Goal: Check status: Check status

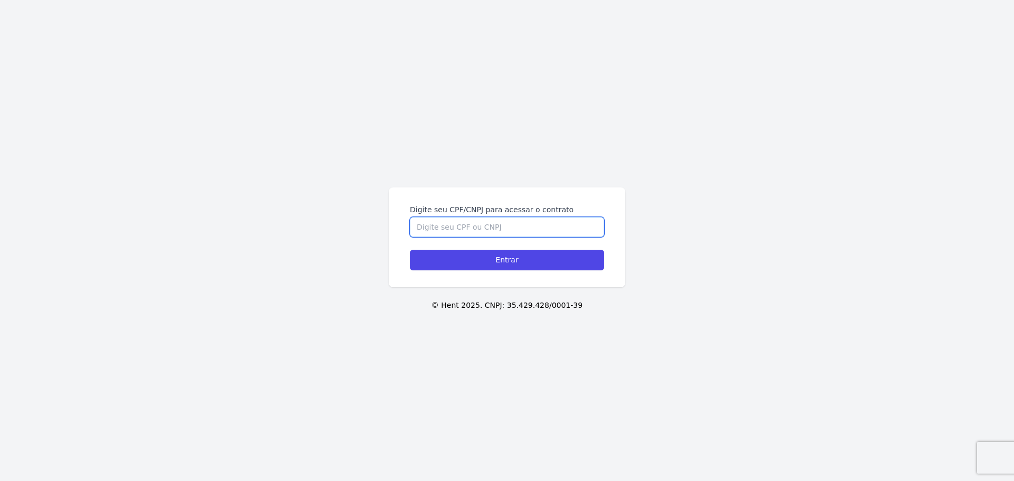
click at [593, 223] on input "Digite seu CPF/CNPJ para acessar o contrato" at bounding box center [507, 227] width 194 height 20
type input "47832034823"
click at [410, 250] on input "Entrar" at bounding box center [507, 260] width 194 height 21
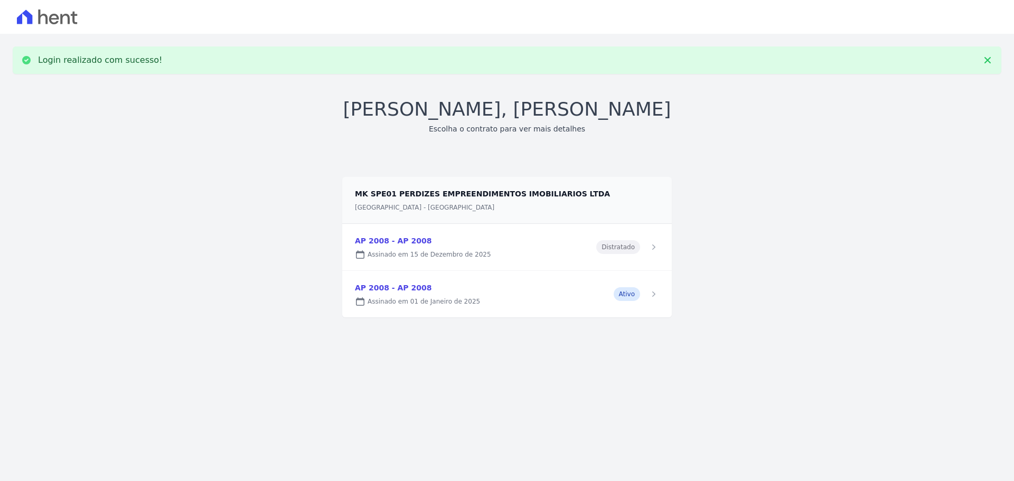
click at [589, 295] on link at bounding box center [507, 294] width 330 height 46
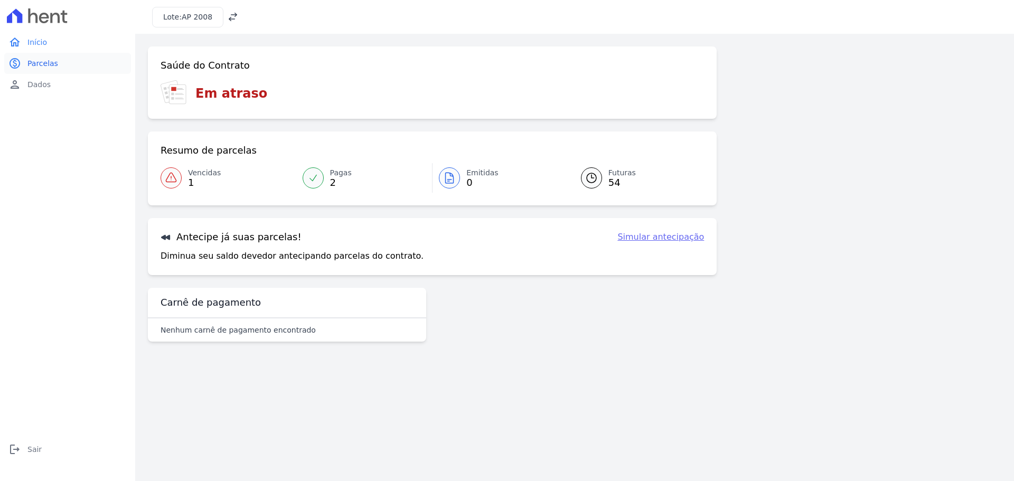
click at [67, 69] on link "paid Parcelas" at bounding box center [67, 63] width 127 height 21
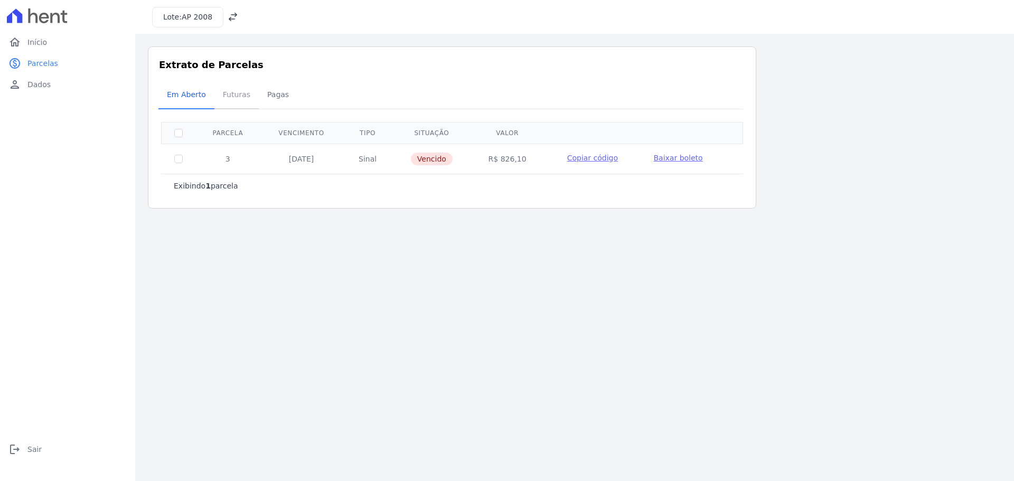
click at [221, 95] on span "Futuras" at bounding box center [237, 94] width 40 height 21
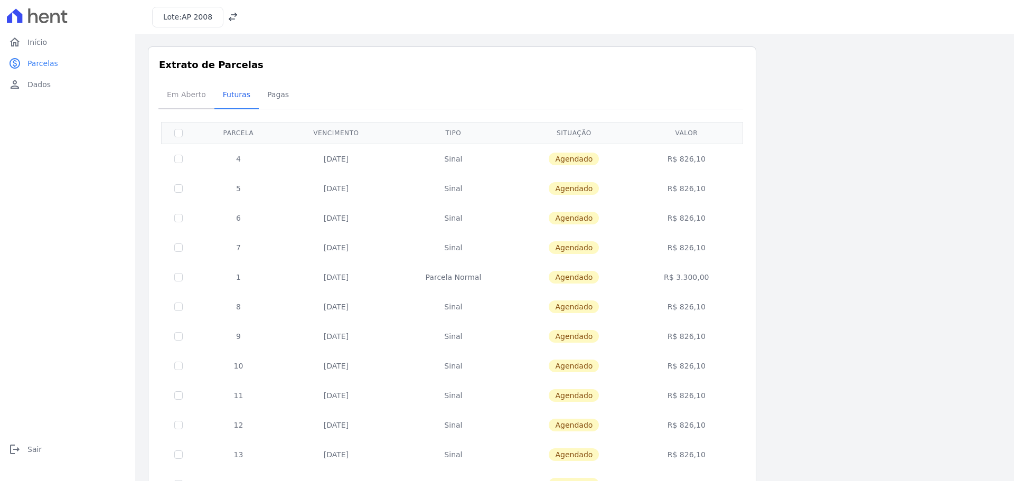
click at [193, 100] on span "Em Aberto" at bounding box center [187, 94] width 52 height 21
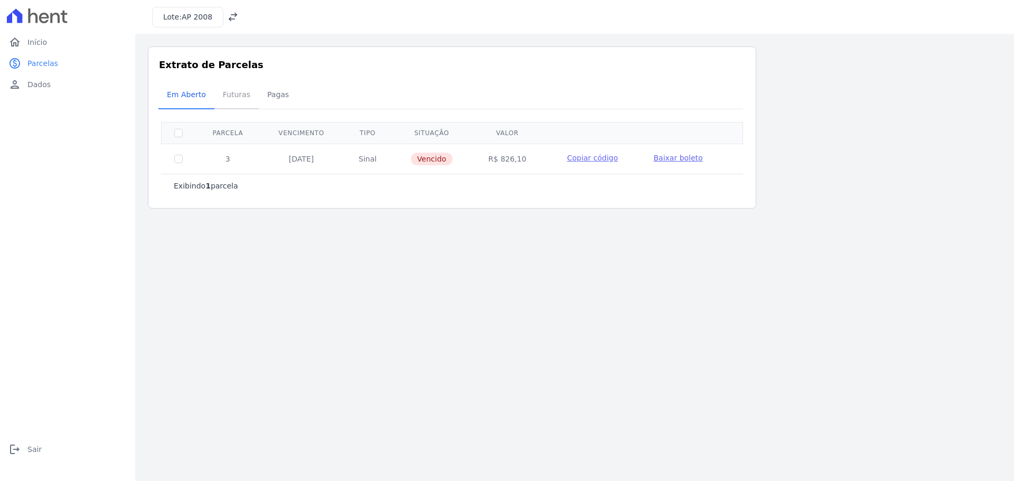
click at [232, 105] on span "Futuras" at bounding box center [237, 94] width 40 height 21
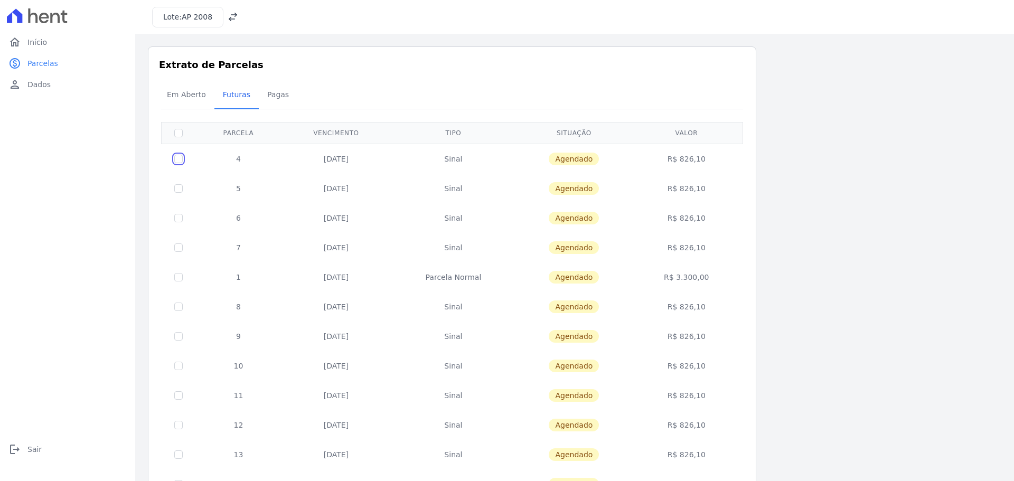
click at [180, 159] on input "checkbox" at bounding box center [178, 159] width 8 height 8
checkbox input "true"
click at [45, 86] on span "Dados" at bounding box center [38, 84] width 23 height 11
